Goal: Task Accomplishment & Management: Manage account settings

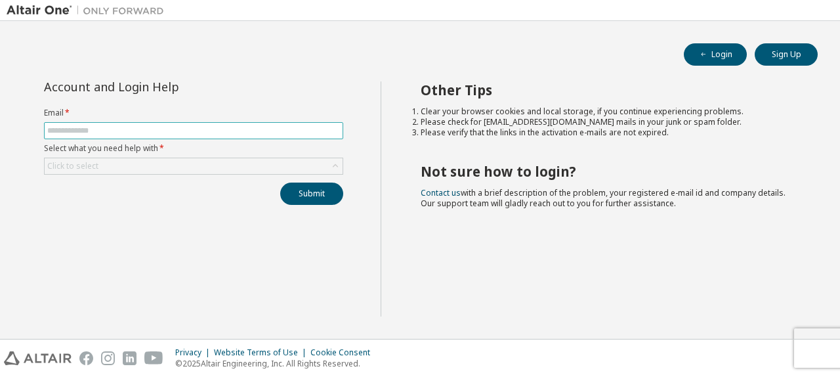
click at [107, 129] on input "text" at bounding box center [193, 130] width 293 height 11
type input "**********"
click at [186, 166] on div "Click to select" at bounding box center [194, 166] width 298 height 16
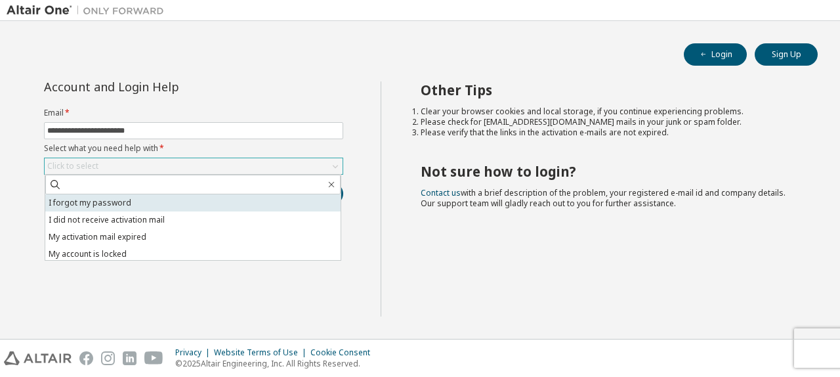
click at [153, 202] on li "I forgot my password" at bounding box center [192, 202] width 295 height 17
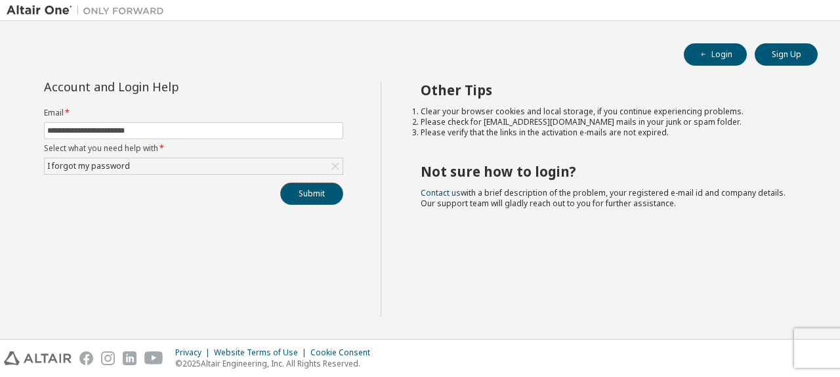
click at [323, 192] on button "Submit" at bounding box center [311, 193] width 63 height 22
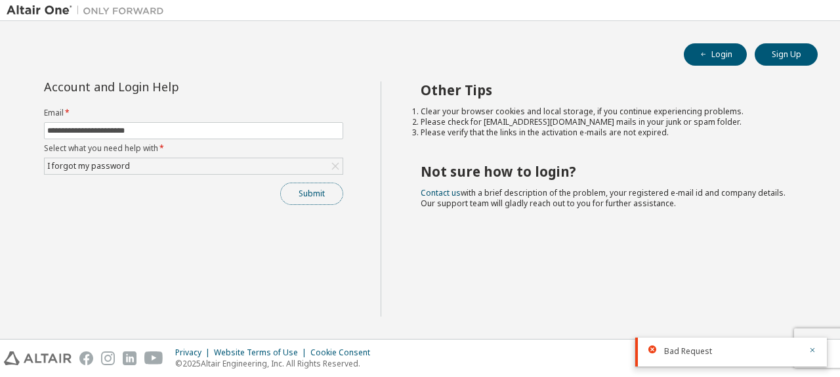
click at [293, 201] on button "Submit" at bounding box center [311, 193] width 63 height 22
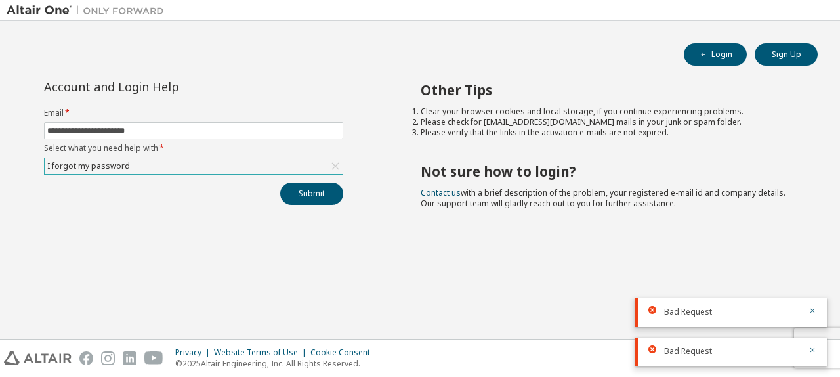
click at [306, 164] on div "I forgot my password" at bounding box center [194, 166] width 298 height 16
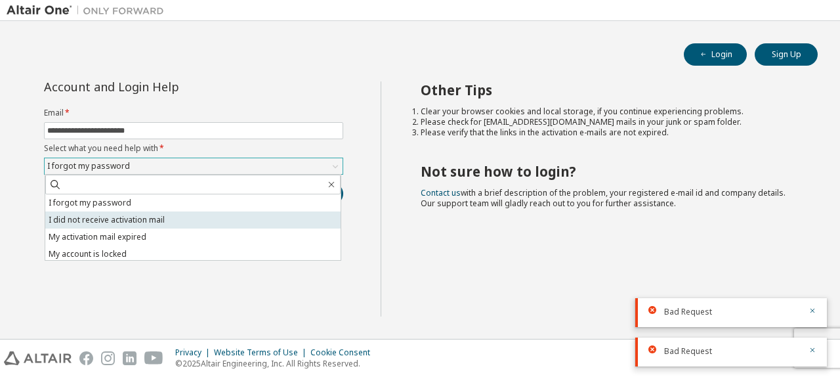
click at [192, 221] on li "I did not receive activation mail" at bounding box center [192, 219] width 295 height 17
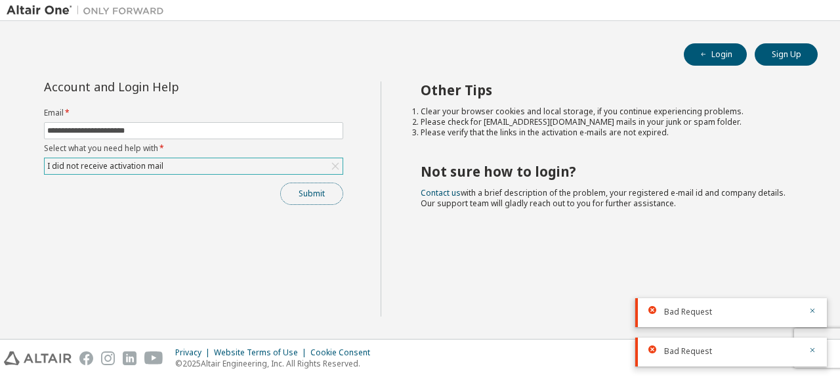
click at [301, 193] on button "Submit" at bounding box center [311, 193] width 63 height 22
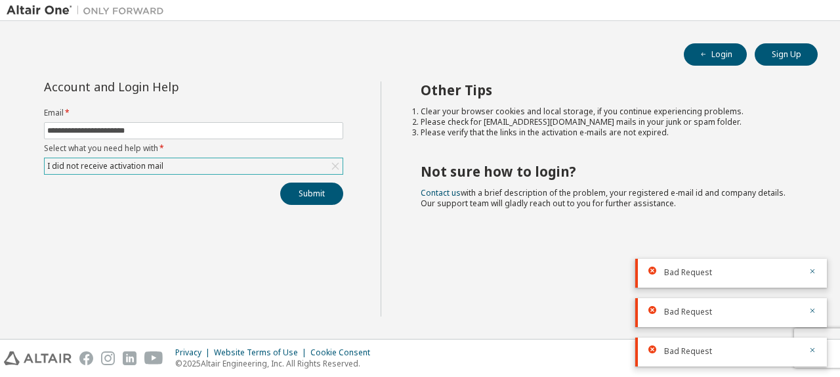
click at [277, 160] on div "I did not receive activation mail" at bounding box center [194, 166] width 298 height 16
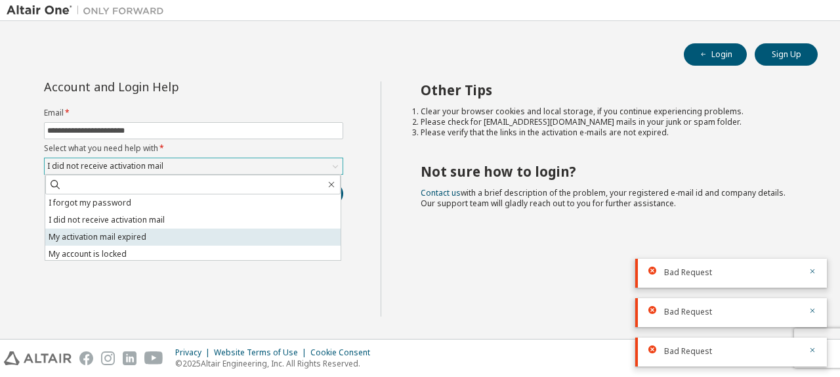
click at [161, 234] on li "My activation mail expired" at bounding box center [192, 236] width 295 height 17
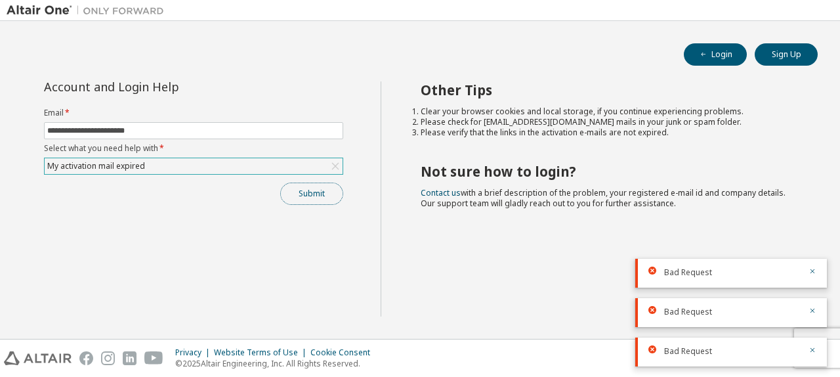
click at [303, 194] on button "Submit" at bounding box center [311, 193] width 63 height 22
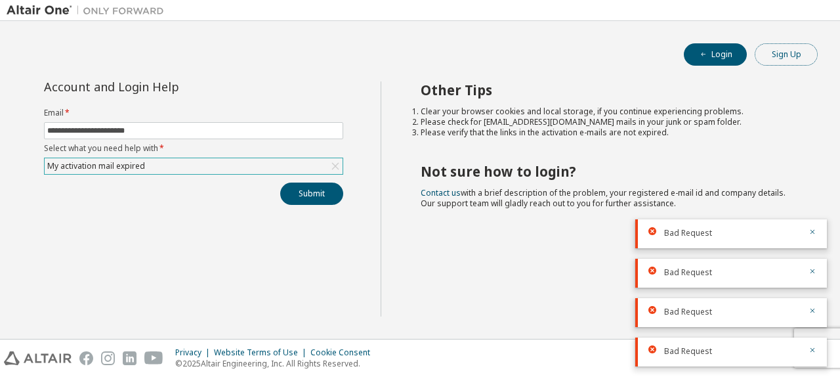
click at [795, 61] on button "Sign Up" at bounding box center [786, 54] width 63 height 22
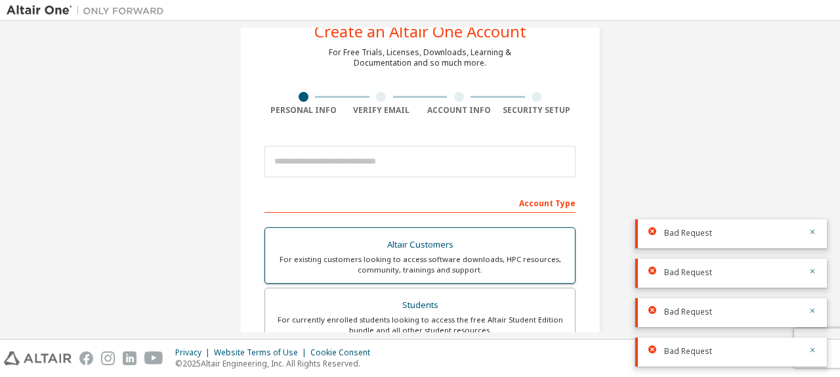
scroll to position [43, 0]
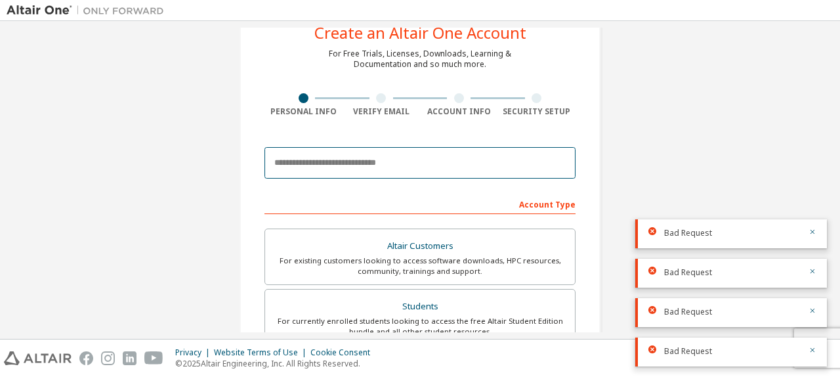
click at [300, 160] on input "email" at bounding box center [419, 163] width 311 height 32
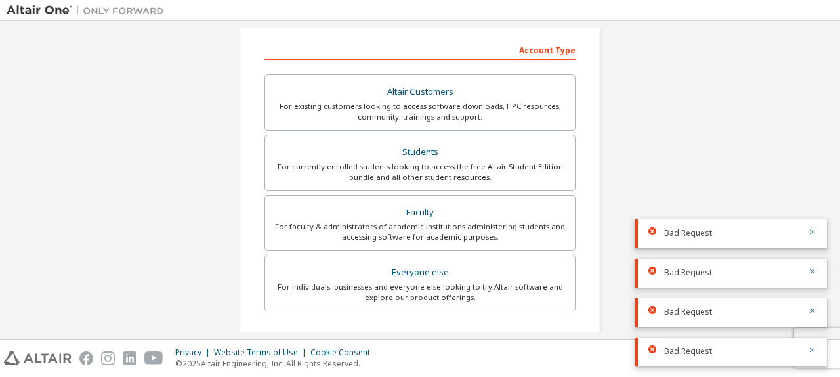
scroll to position [203, 0]
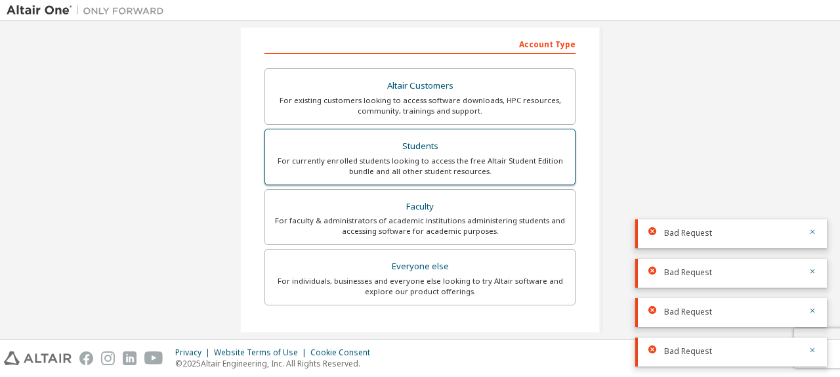
type input "**********"
click at [536, 163] on div "For currently enrolled students looking to access the free Altair Student Editi…" at bounding box center [420, 166] width 294 height 21
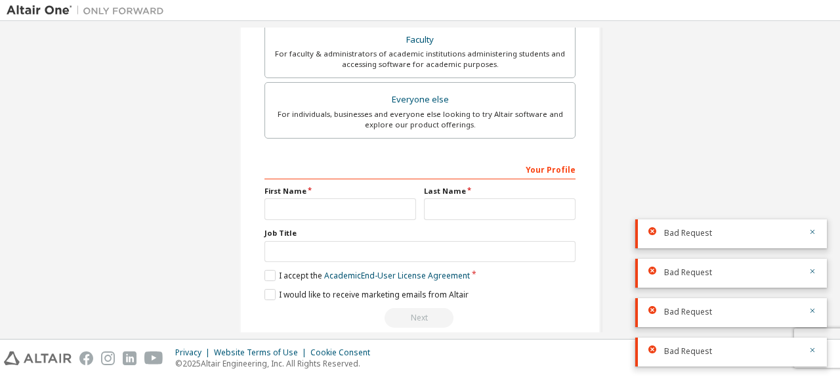
scroll to position [391, 0]
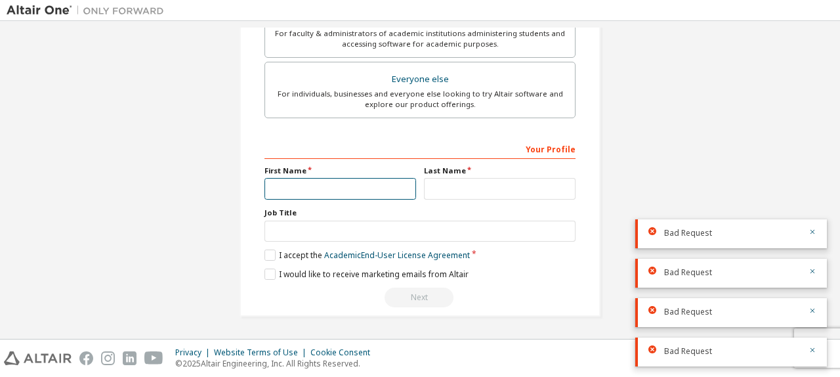
click at [335, 192] on input "text" at bounding box center [340, 189] width 152 height 22
type input "*******"
type input "******"
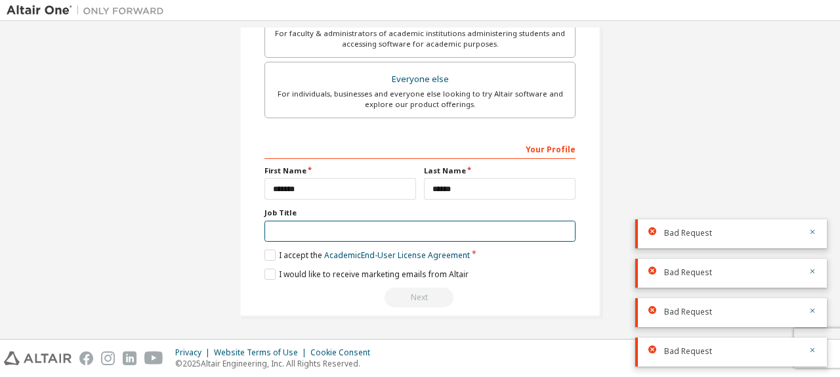
click at [327, 228] on input "text" at bounding box center [419, 232] width 311 height 22
type input "*******"
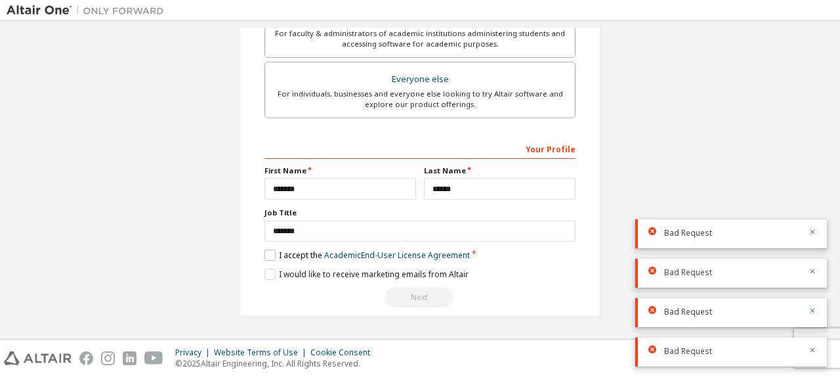
click at [266, 256] on label "I accept the Academic End-User License Agreement" at bounding box center [366, 254] width 205 height 11
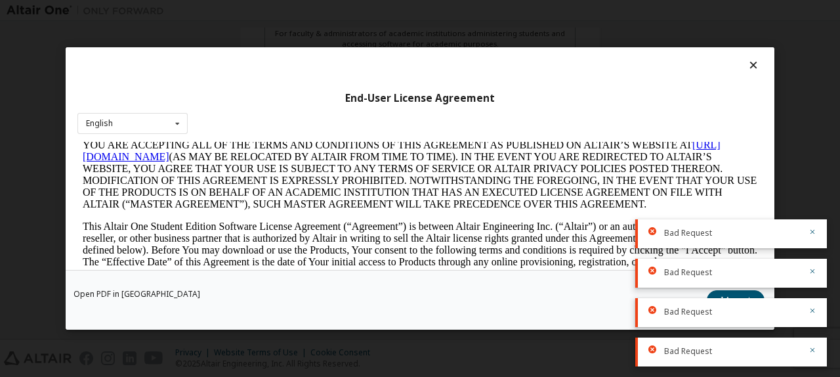
scroll to position [99, 0]
click at [809, 232] on icon "button" at bounding box center [813, 232] width 8 height 8
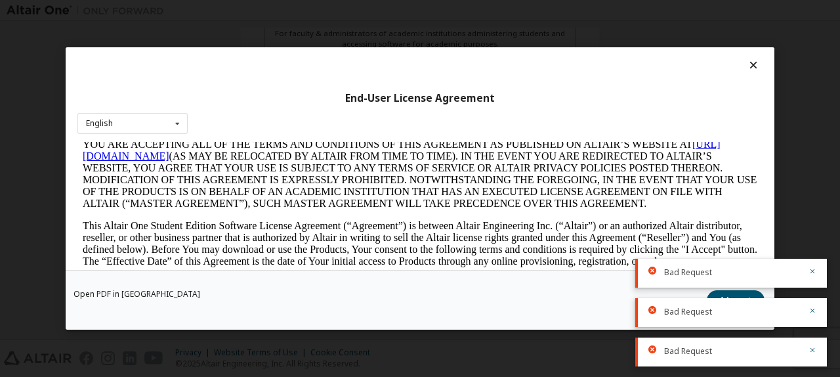
click at [809, 232] on body "**********" at bounding box center [420, 188] width 840 height 377
click at [813, 271] on icon "button" at bounding box center [813, 271] width 5 height 5
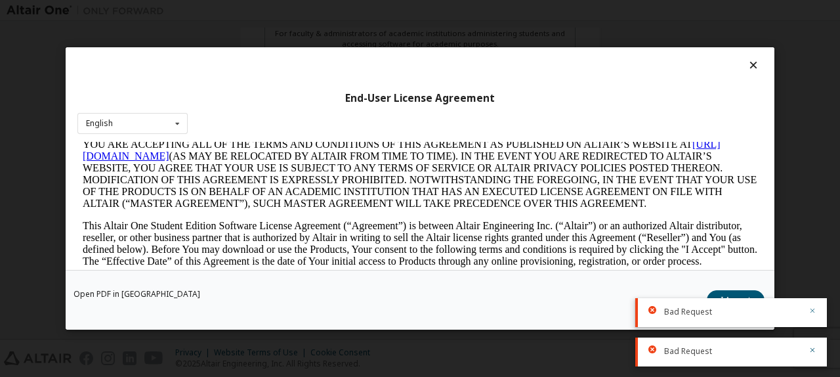
click at [812, 308] on icon "button" at bounding box center [813, 310] width 8 height 8
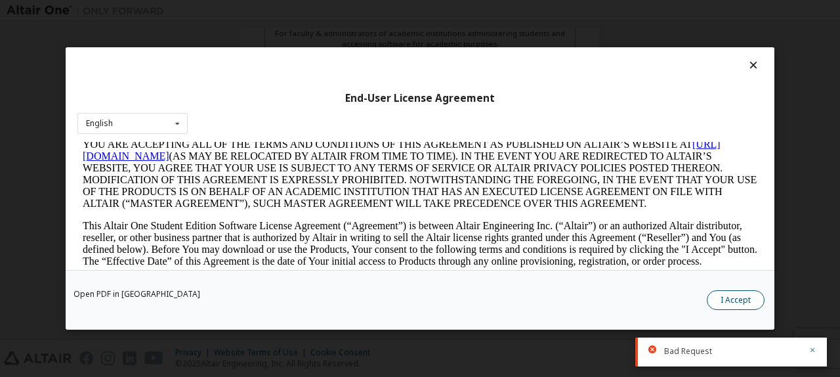
click at [742, 300] on button "I Accept" at bounding box center [736, 300] width 58 height 20
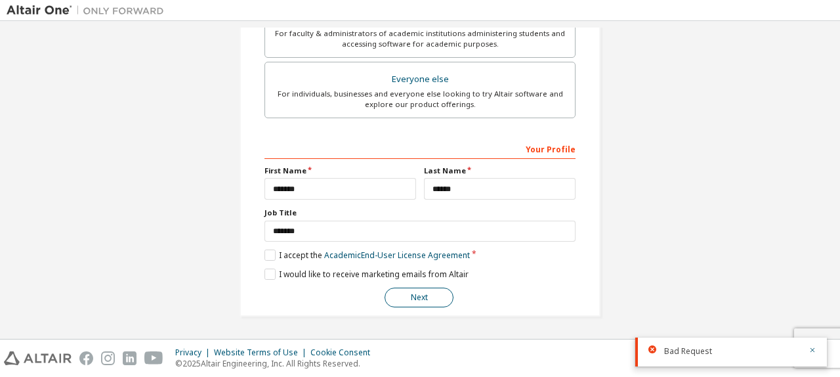
click at [413, 305] on button "Next" at bounding box center [419, 297] width 69 height 20
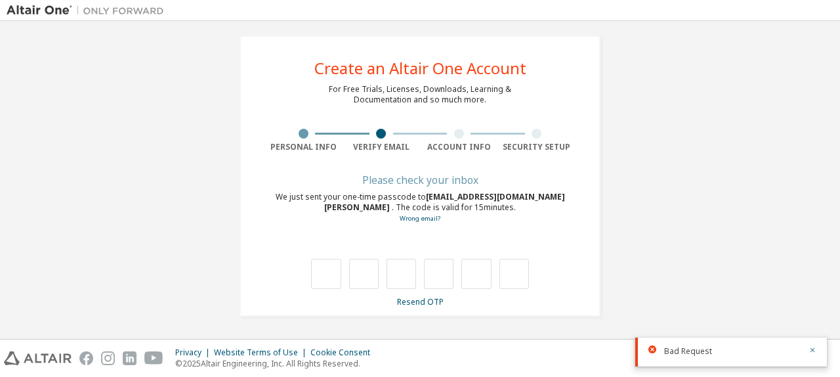
scroll to position [8, 0]
type input "*"
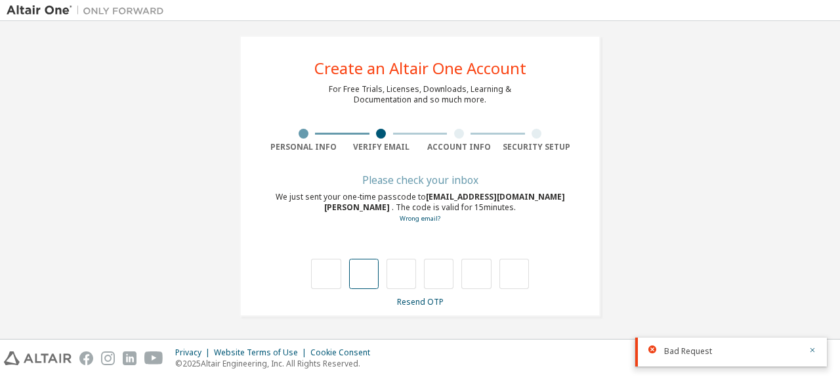
type input "*"
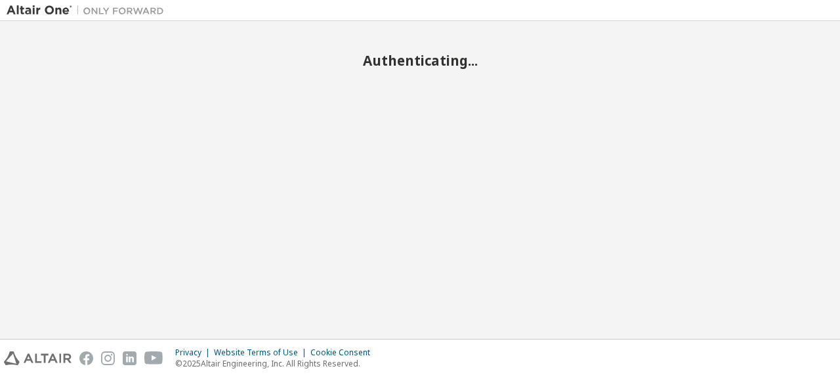
scroll to position [66, 0]
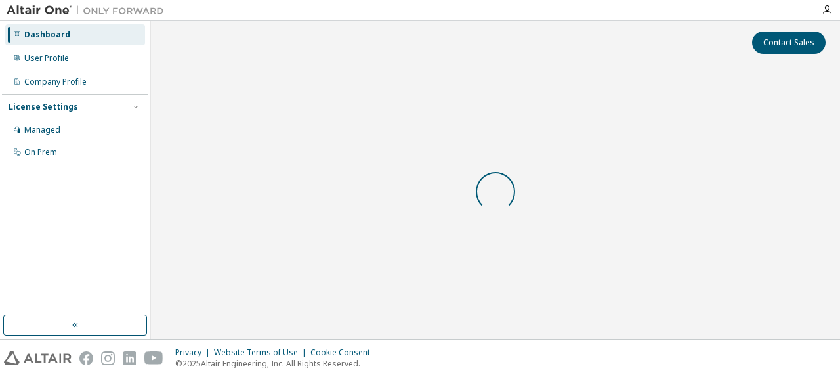
scroll to position [66, 0]
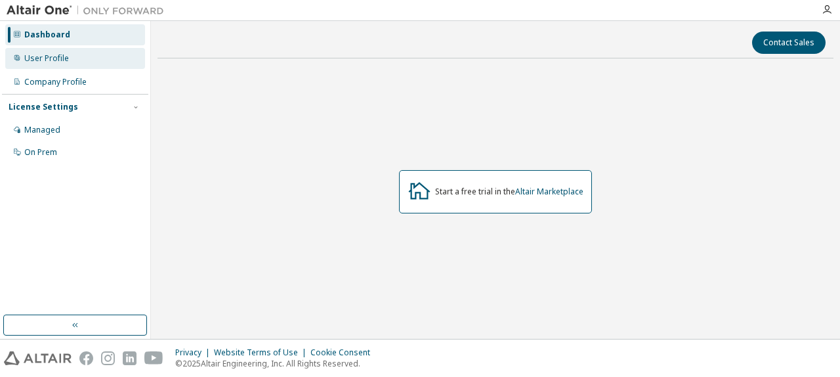
click at [57, 60] on div "User Profile" at bounding box center [46, 58] width 45 height 11
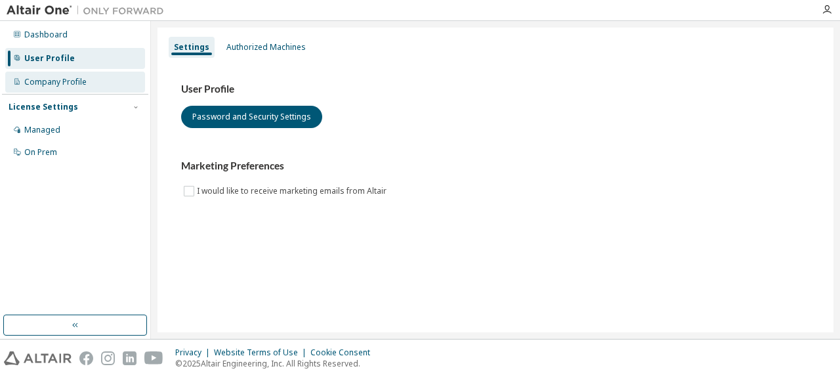
click at [51, 84] on div "Company Profile" at bounding box center [55, 82] width 62 height 11
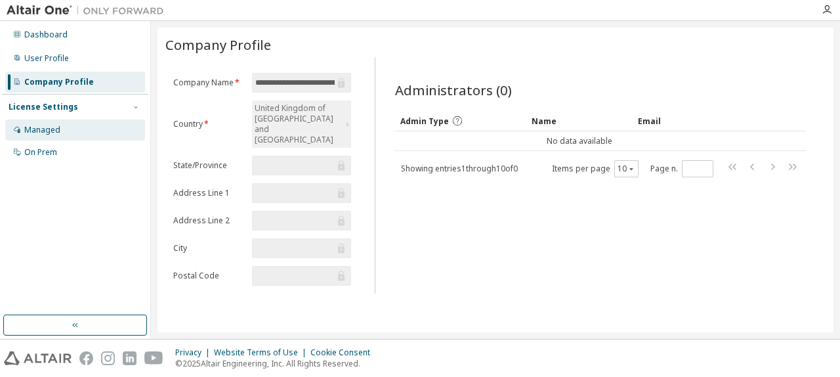
click at [50, 129] on div "Managed" at bounding box center [42, 130] width 36 height 11
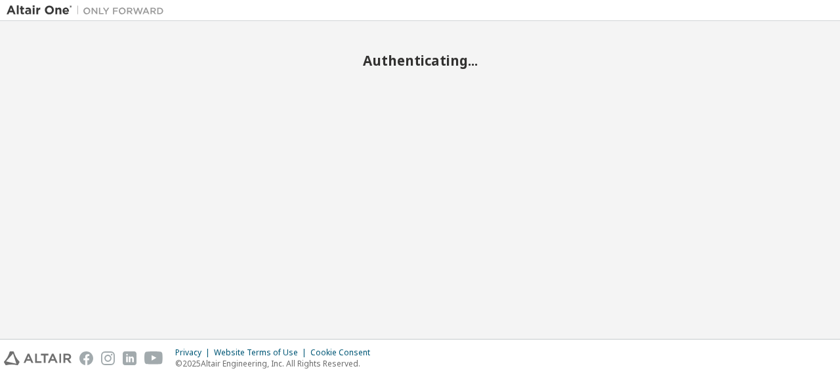
scroll to position [66, 0]
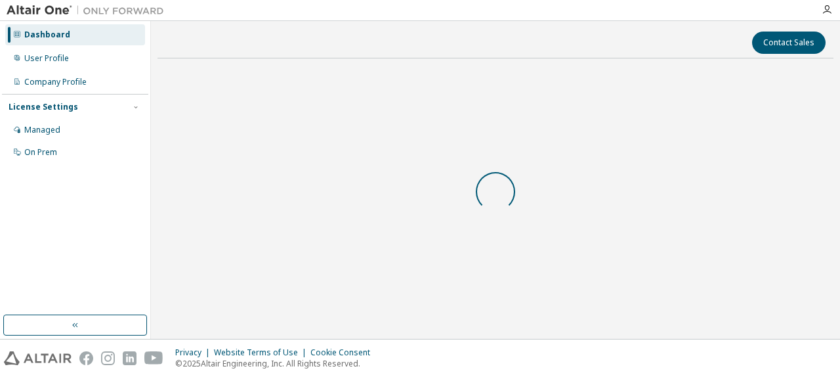
scroll to position [66, 0]
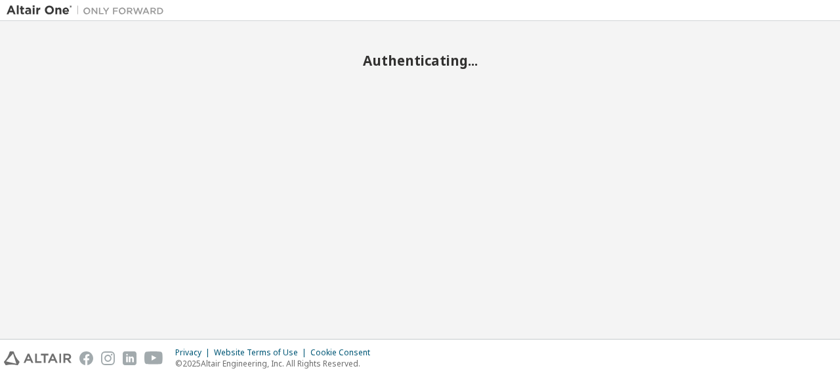
scroll to position [66, 0]
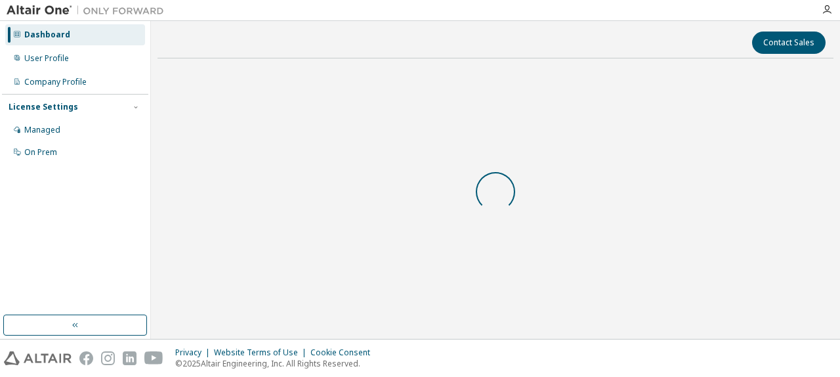
scroll to position [66, 0]
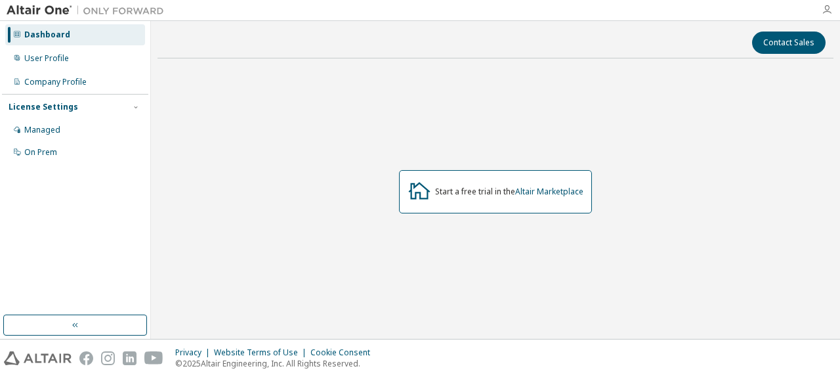
click at [827, 10] on icon "button" at bounding box center [827, 10] width 11 height 11
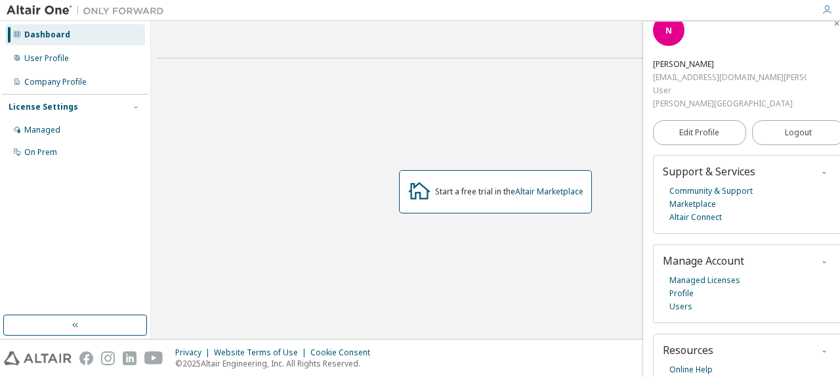
scroll to position [35, 0]
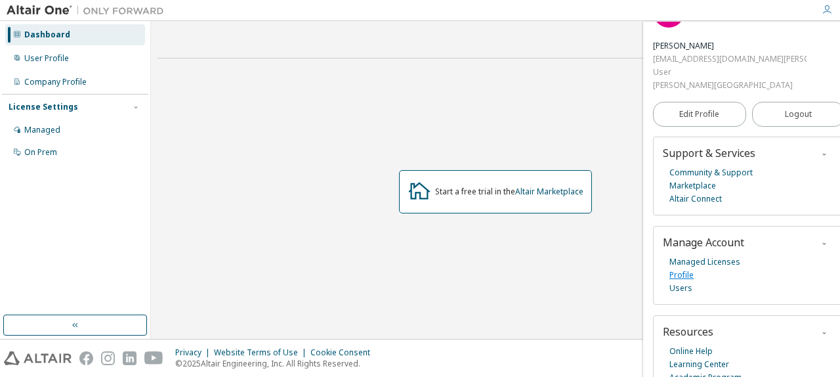
click at [680, 268] on link "Profile" at bounding box center [681, 274] width 24 height 13
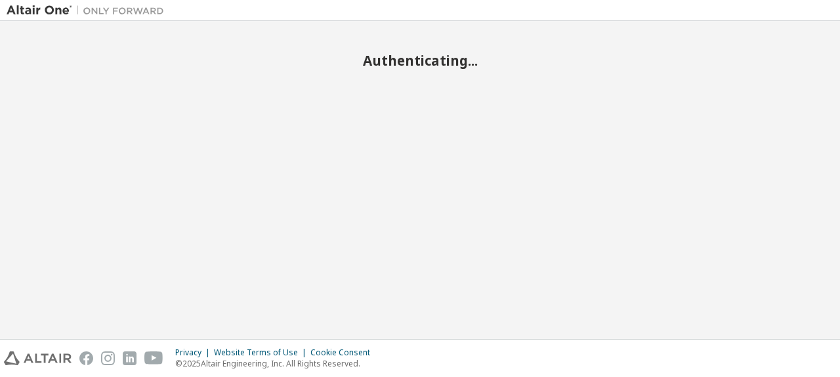
scroll to position [66, 0]
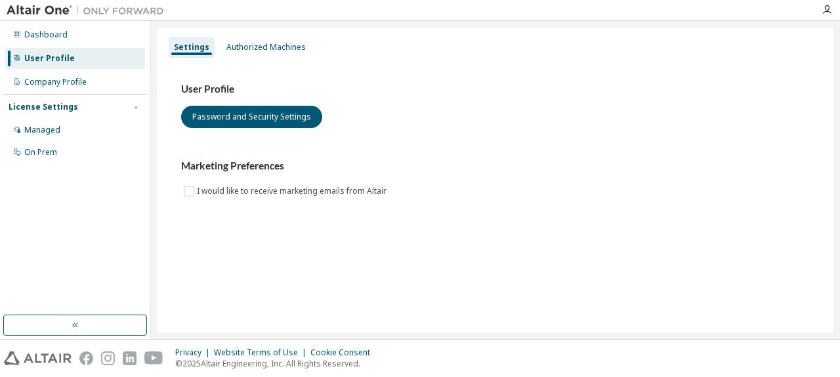
scroll to position [66, 0]
click at [264, 45] on div "Authorized Machines" at bounding box center [265, 47] width 79 height 11
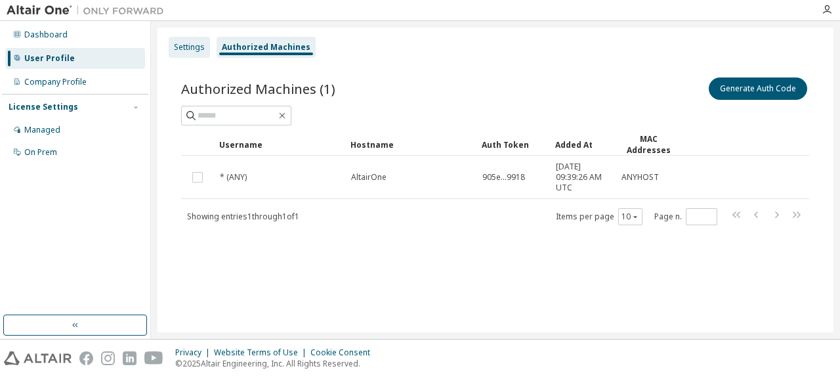
click at [187, 47] on div "Settings" at bounding box center [189, 47] width 31 height 11
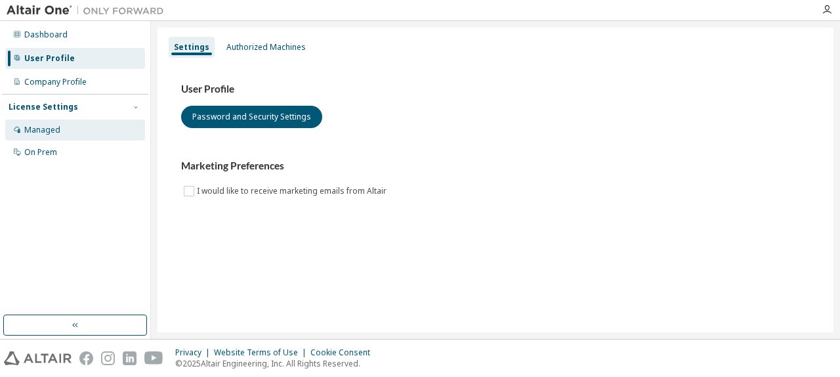
click at [67, 136] on div "Managed" at bounding box center [75, 129] width 140 height 21
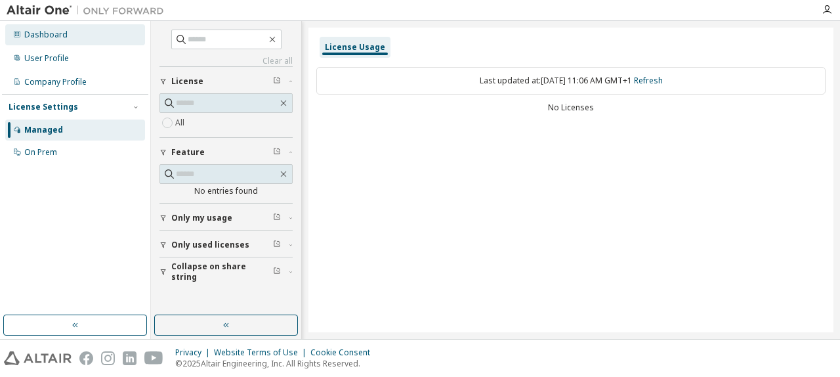
click at [60, 38] on div "Dashboard" at bounding box center [45, 35] width 43 height 11
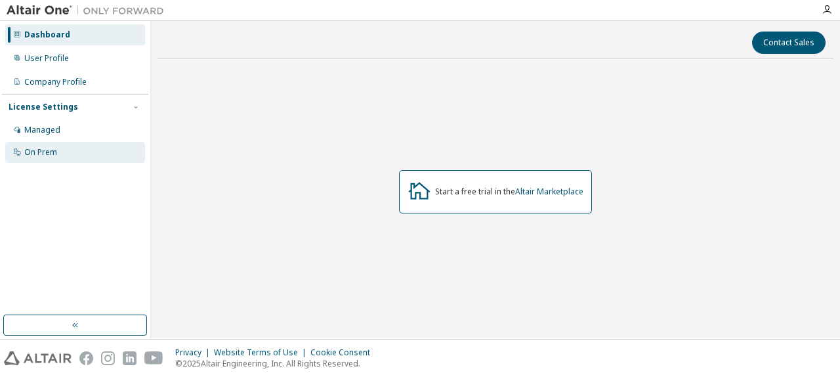
click at [71, 151] on div "On Prem" at bounding box center [75, 152] width 140 height 21
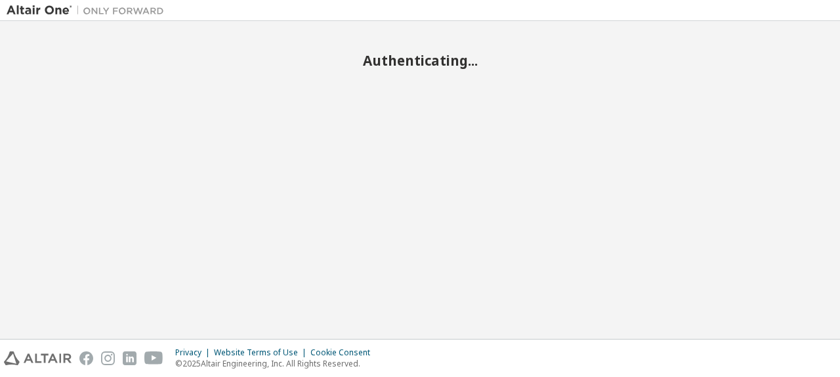
scroll to position [66, 0]
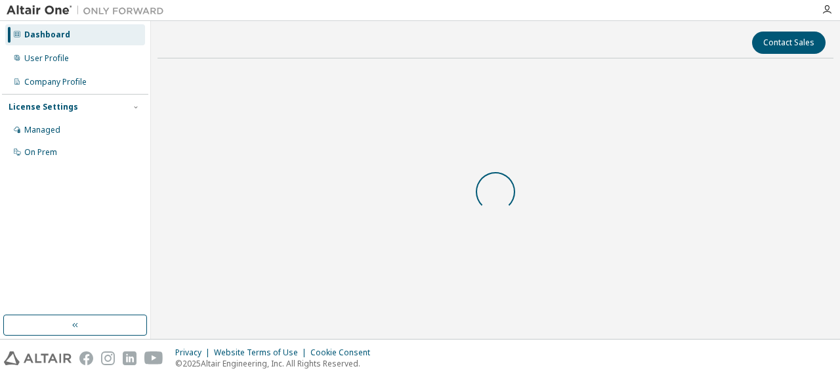
scroll to position [66, 0]
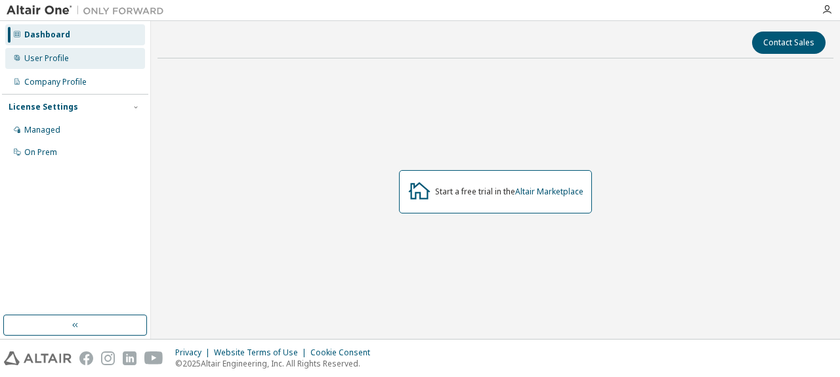
click at [68, 58] on div "User Profile" at bounding box center [75, 58] width 140 height 21
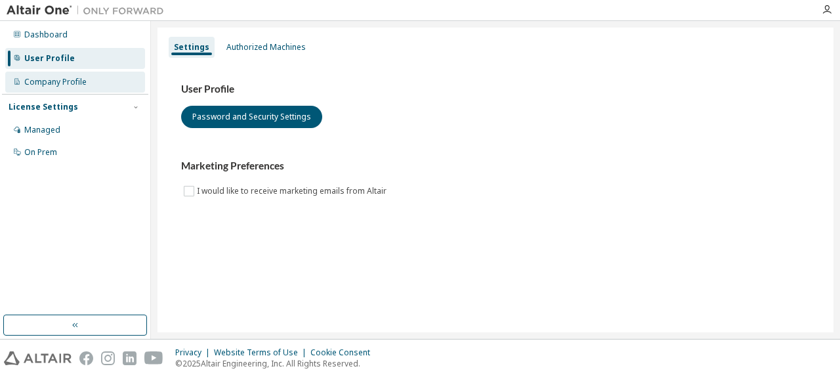
click at [65, 79] on div "Company Profile" at bounding box center [55, 82] width 62 height 11
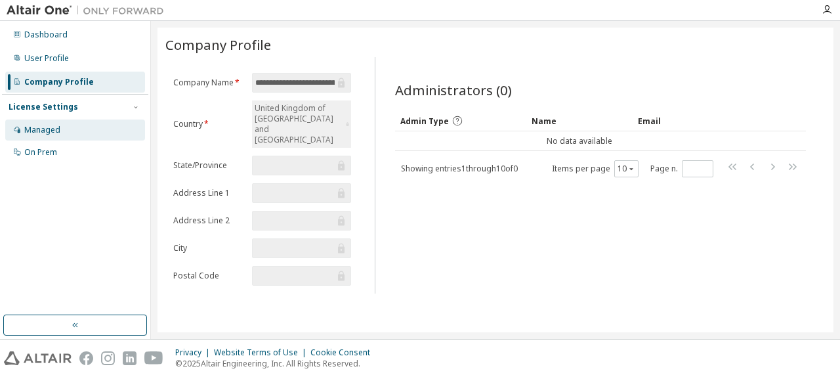
click at [55, 131] on div "Managed" at bounding box center [42, 130] width 36 height 11
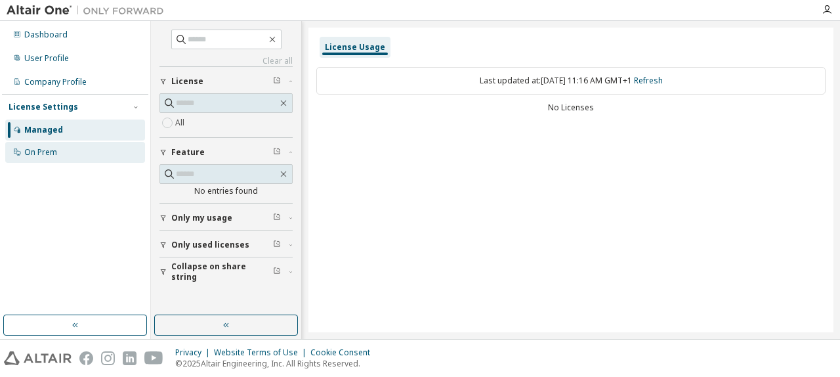
click at [53, 153] on div "On Prem" at bounding box center [40, 152] width 33 height 11
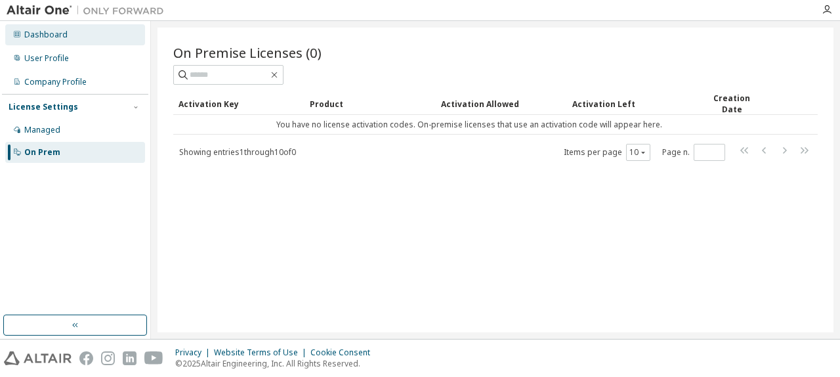
click at [65, 29] on div "Dashboard" at bounding box center [75, 34] width 140 height 21
